Goal: Browse casually

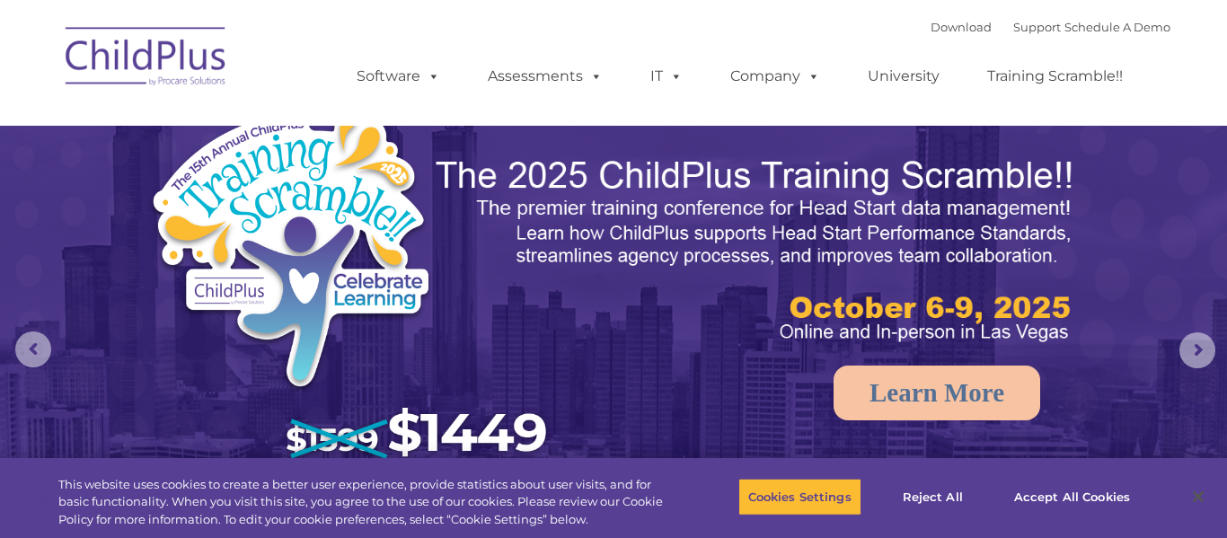
select select "MEDIUM"
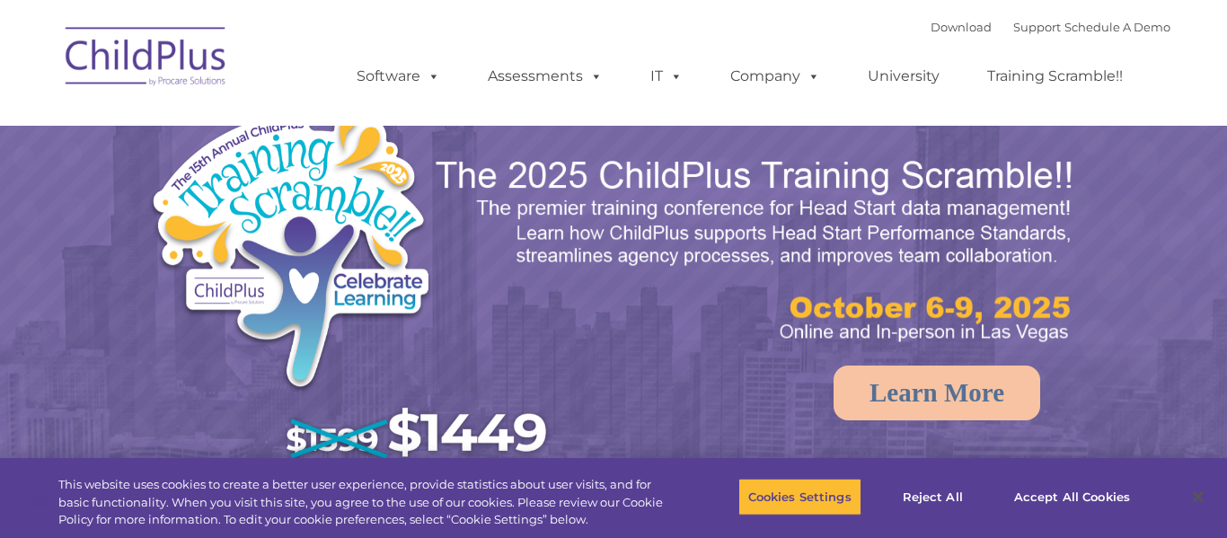
select select "MEDIUM"
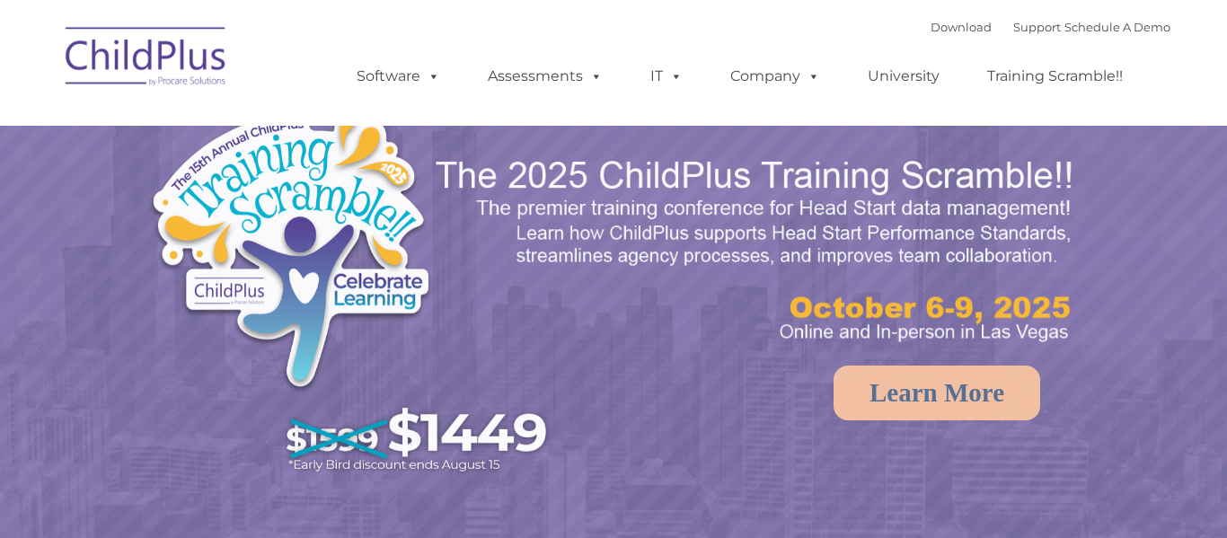
select select "MEDIUM"
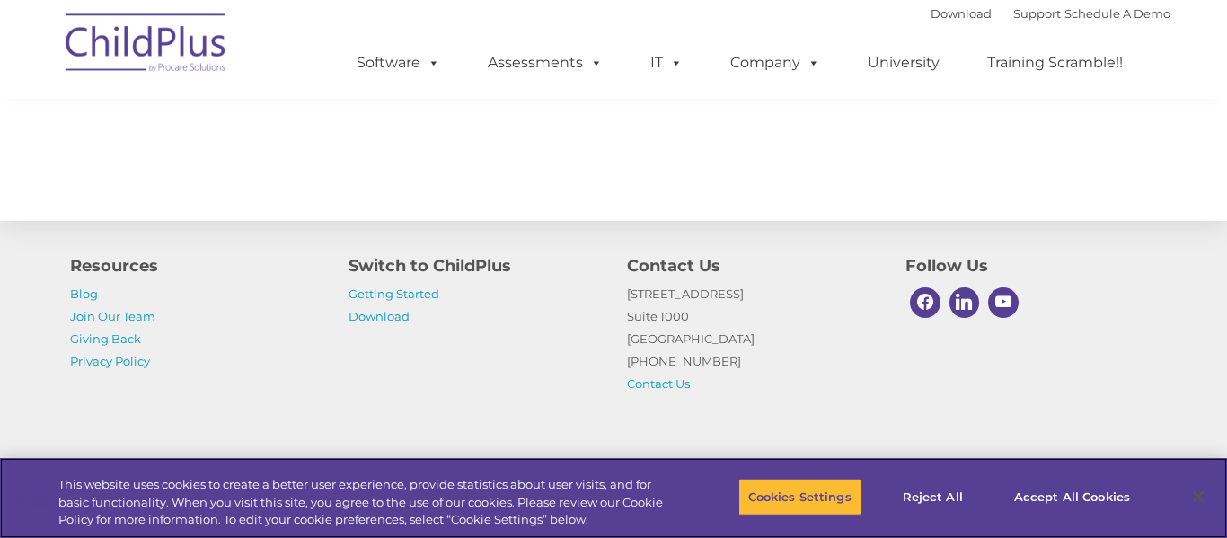
scroll to position [2071, 0]
